Goal: Navigation & Orientation: Find specific page/section

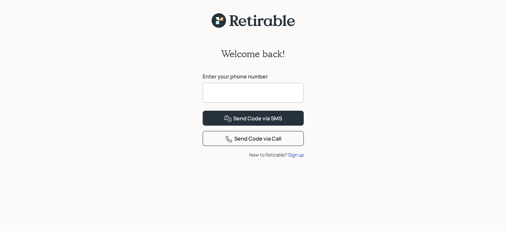
click at [274, 95] on input at bounding box center [253, 93] width 101 height 20
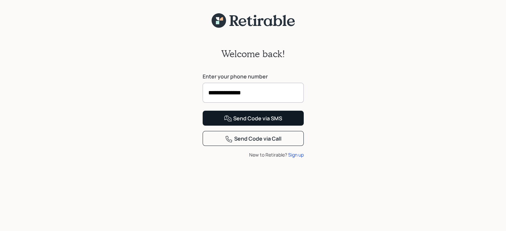
type input "**********"
click at [263, 123] on div "Send Code via SMS" at bounding box center [253, 119] width 58 height 8
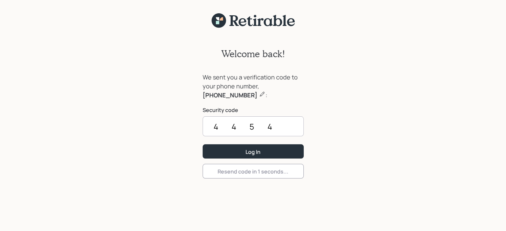
type input "4454"
click at [203, 144] on button "Log In" at bounding box center [253, 151] width 101 height 14
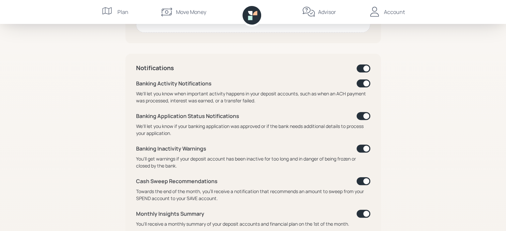
scroll to position [226, 0]
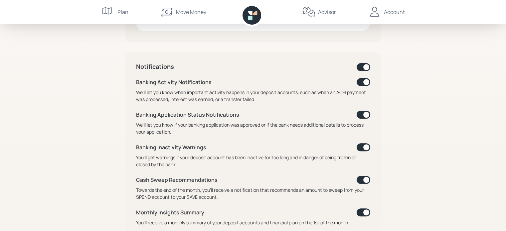
click at [359, 69] on span at bounding box center [364, 67] width 14 height 8
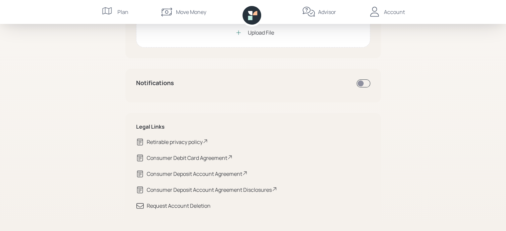
scroll to position [209, 0]
click at [431, 101] on div "My Account [PERSON_NAME] Age [DEMOGRAPHIC_DATA] [PERSON_NAME][EMAIL_ADDRESS][PE…" at bounding box center [253, 11] width 506 height 441
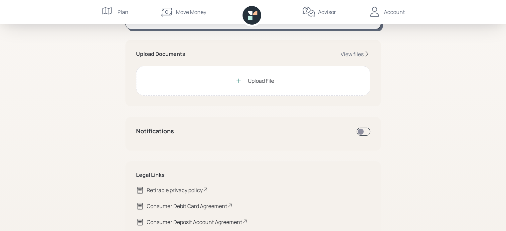
scroll to position [169, 0]
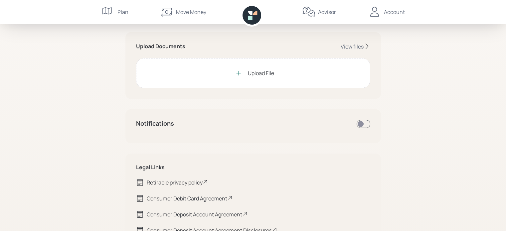
click at [366, 123] on span at bounding box center [364, 124] width 14 height 8
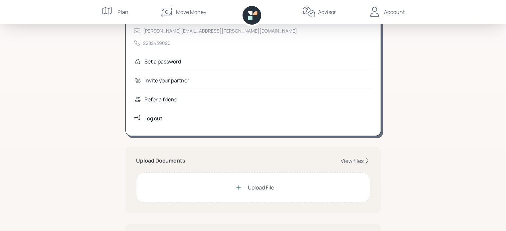
scroll to position [36, 0]
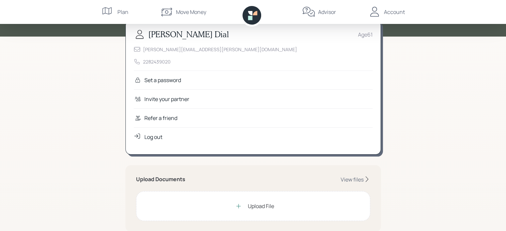
click at [333, 11] on div "Advisor" at bounding box center [327, 12] width 18 height 8
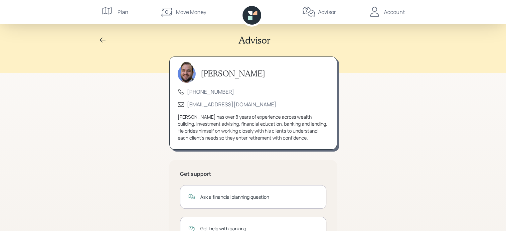
click at [120, 12] on div "Plan" at bounding box center [122, 12] width 11 height 8
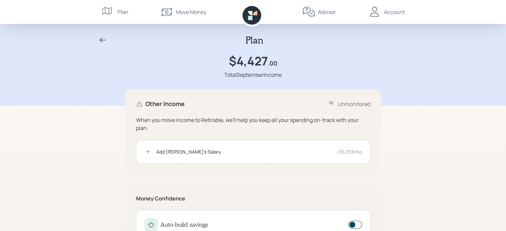
click at [187, 13] on div "Move Money" at bounding box center [191, 12] width 30 height 8
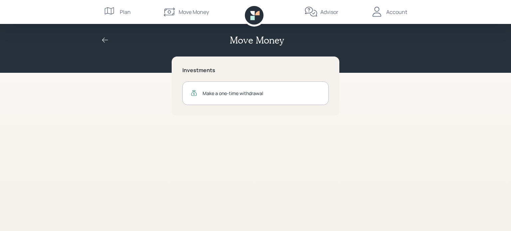
click at [391, 12] on div "Account" at bounding box center [396, 12] width 21 height 8
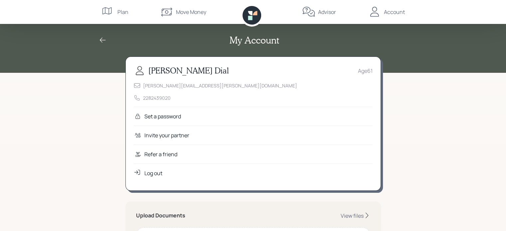
click at [156, 173] on div "Log out" at bounding box center [153, 173] width 18 height 8
